Goal: Obtain resource: Download file/media

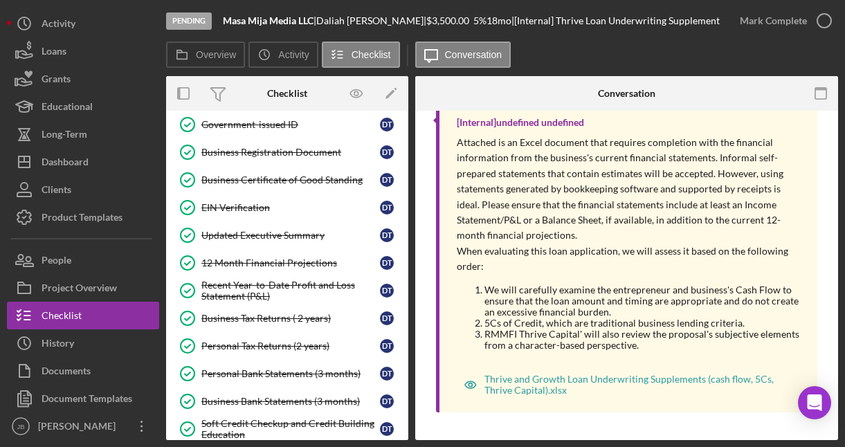
scroll to position [318, 0]
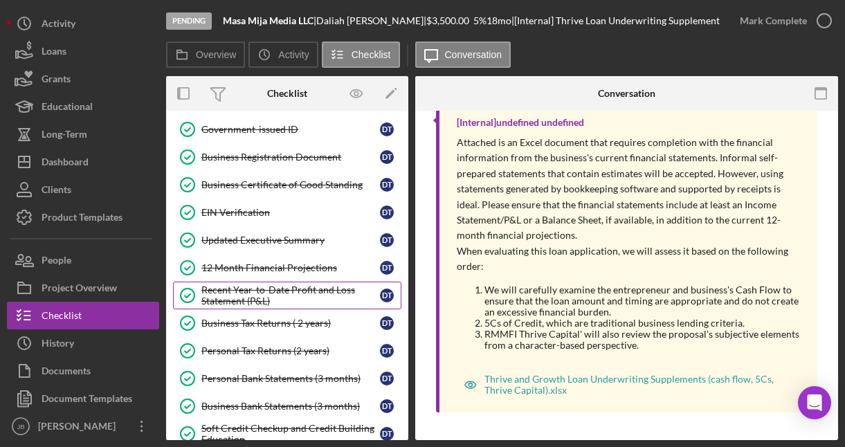
click at [300, 292] on div "Recent Year-to-Date Profit and Loss Statement (P&L)" at bounding box center [290, 295] width 179 height 22
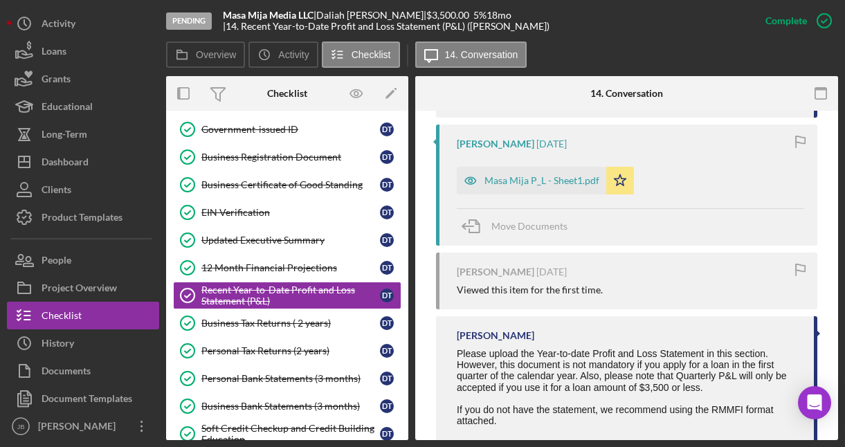
scroll to position [700, 0]
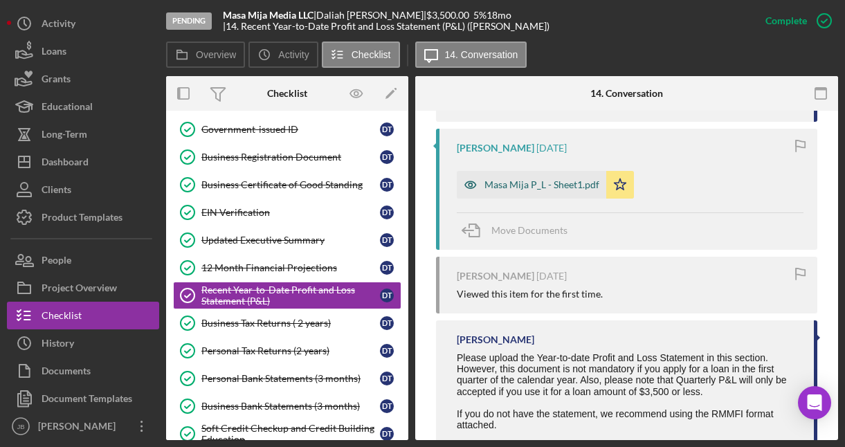
click at [511, 190] on div "Masa Mija P_L - Sheet1.pdf" at bounding box center [531, 185] width 149 height 28
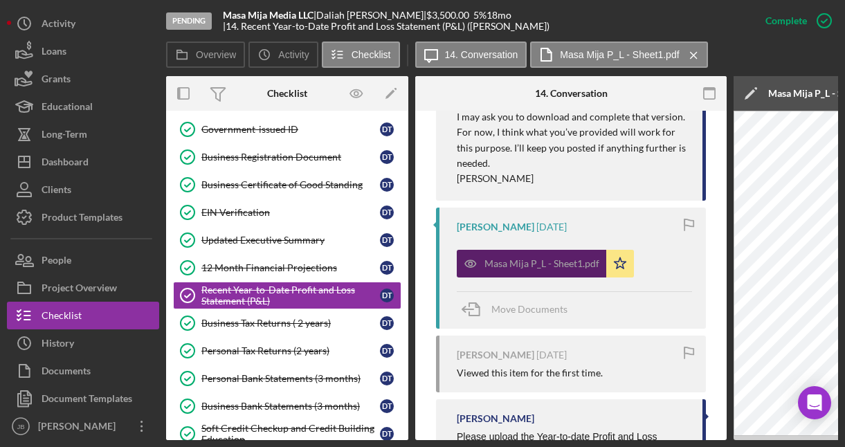
scroll to position [693, 0]
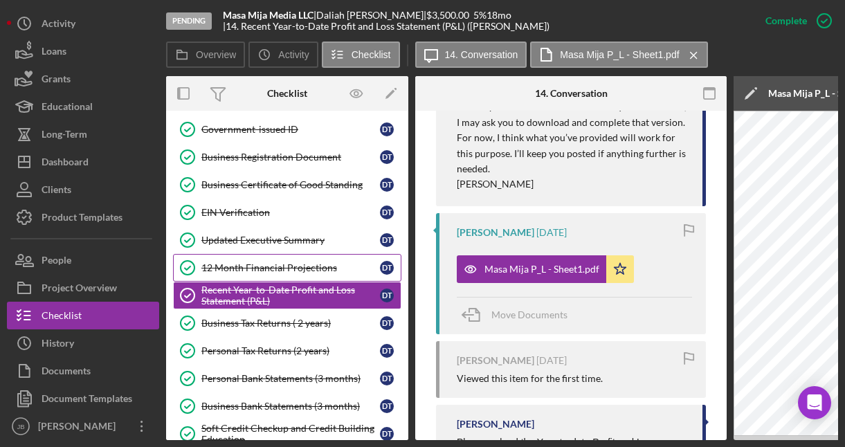
click at [323, 267] on div "12 Month Financial Projections" at bounding box center [290, 267] width 179 height 11
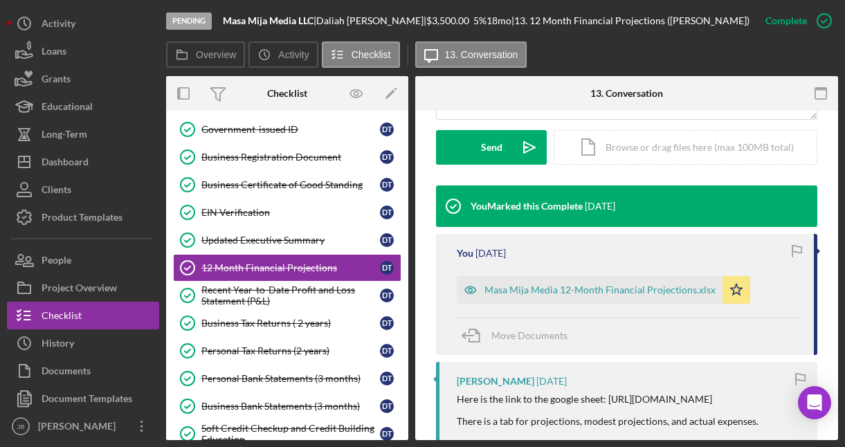
scroll to position [501, 0]
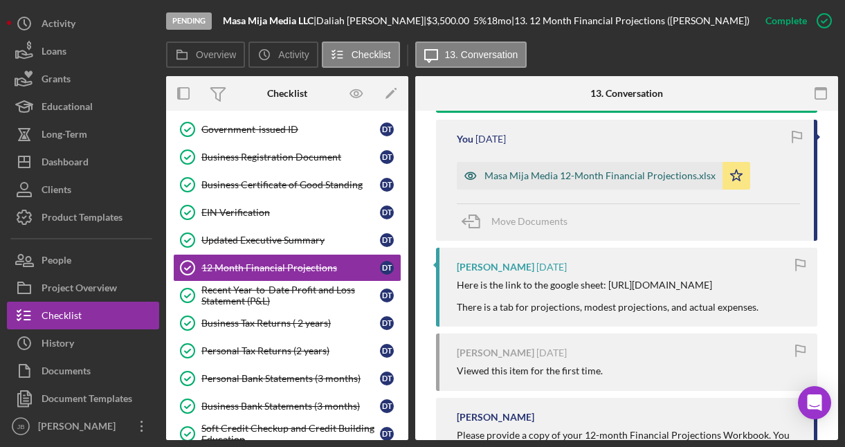
click at [583, 182] on div "Masa Mija Media 12-Month Financial Projections.xlsx" at bounding box center [590, 176] width 266 height 28
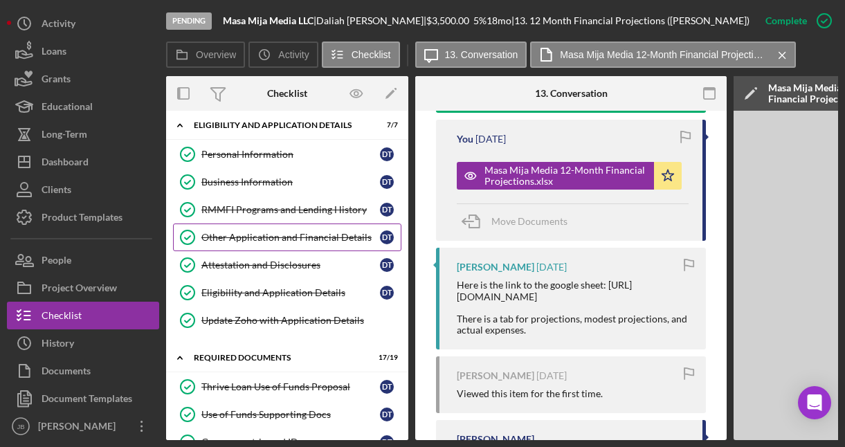
scroll to position [0, 0]
